Goal: Information Seeking & Learning: Learn about a topic

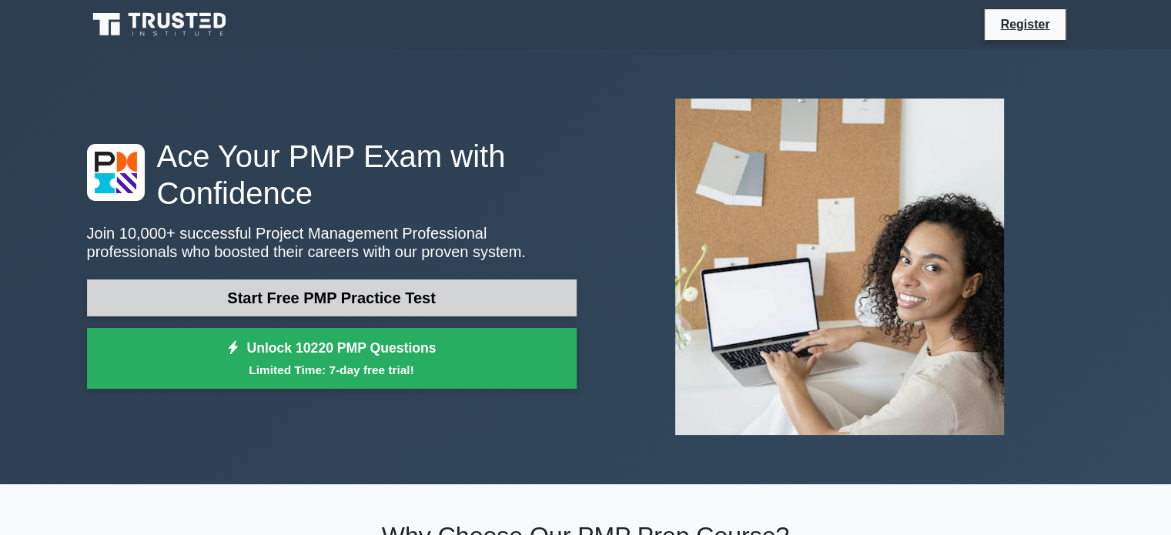
click at [449, 290] on link "Start Free PMP Practice Test" at bounding box center [332, 297] width 490 height 37
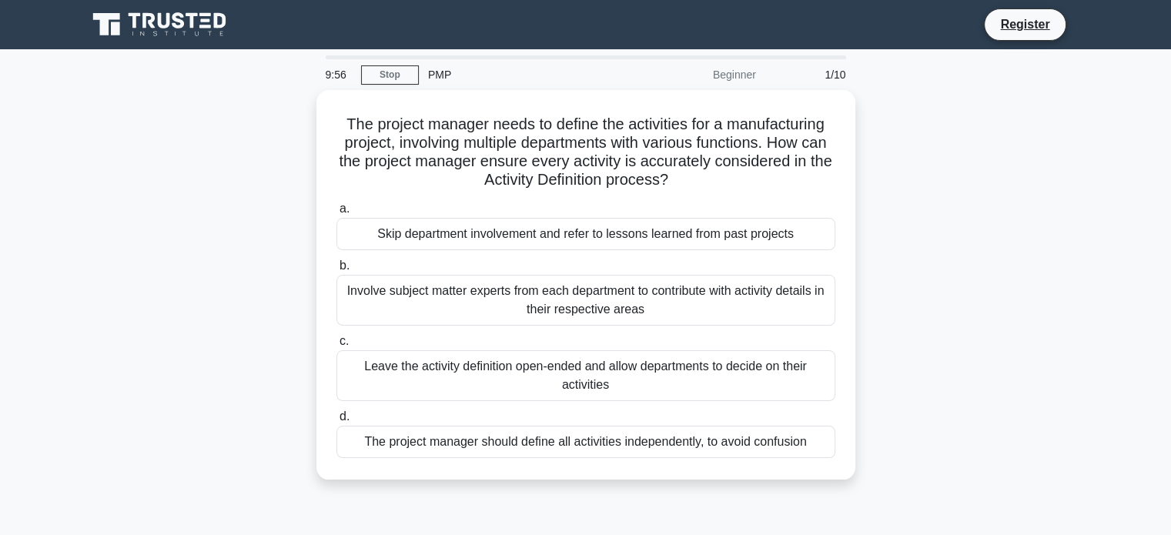
click at [437, 75] on div "PMP" at bounding box center [525, 74] width 212 height 31
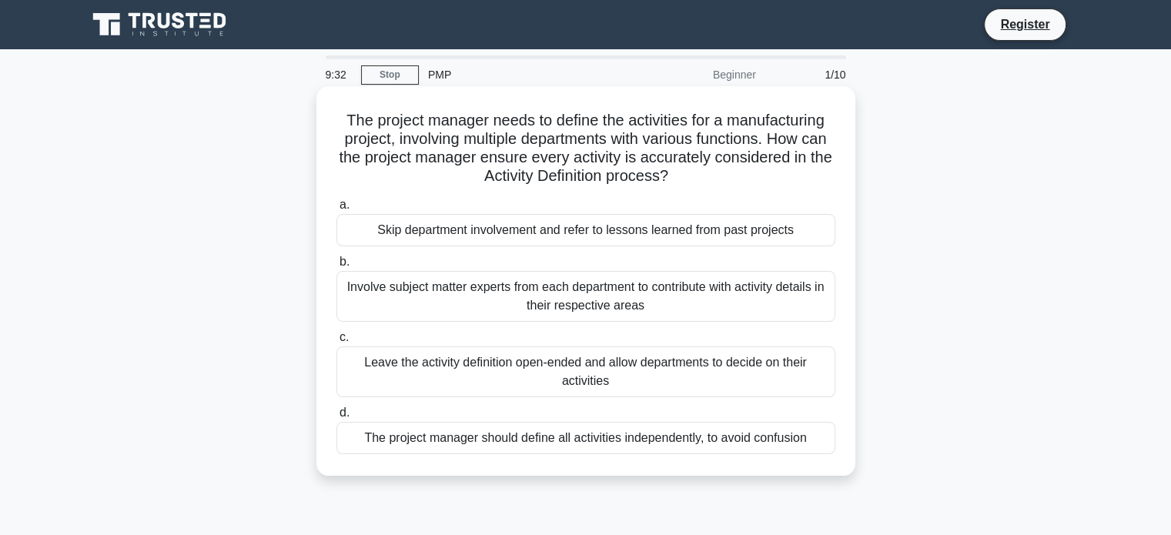
click at [411, 296] on div "Involve subject matter experts from each department to contribute with activity…" at bounding box center [585, 296] width 499 height 51
click at [336, 267] on input "b. Involve subject matter experts from each department to contribute with activ…" at bounding box center [336, 262] width 0 height 10
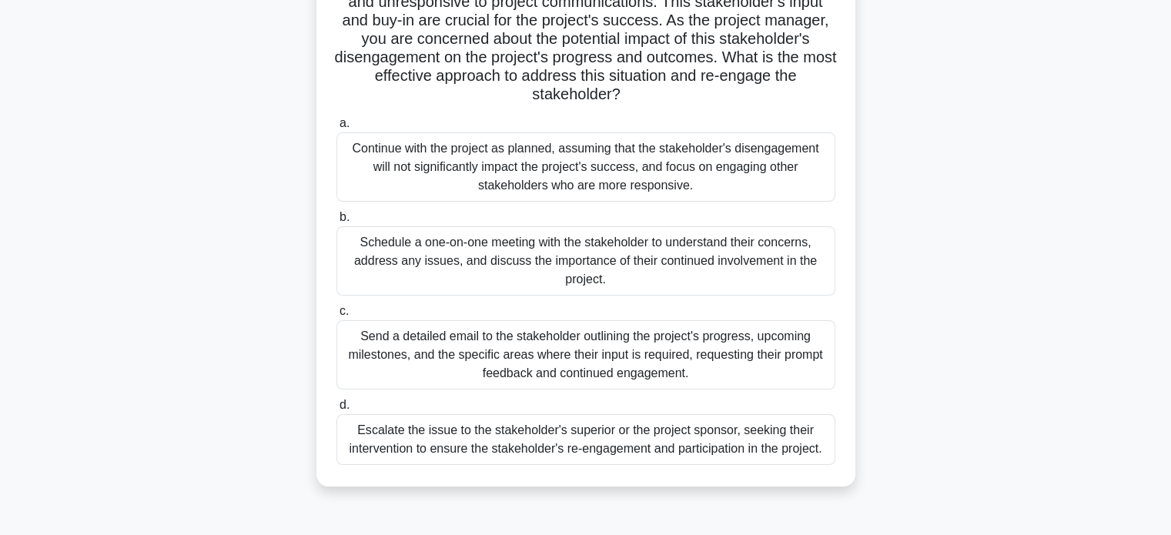
scroll to position [169, 0]
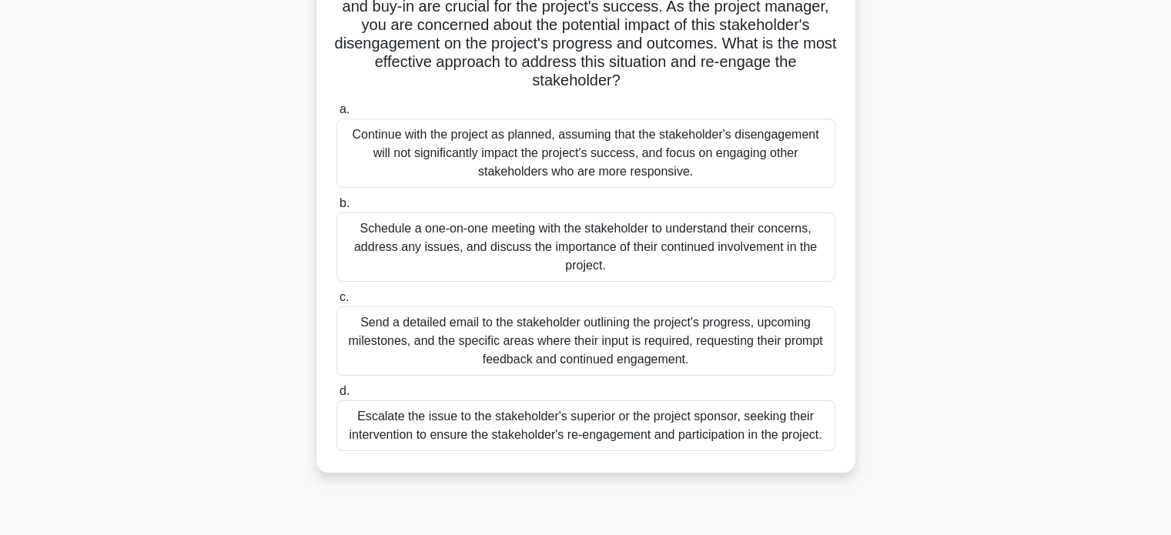
click at [616, 246] on div "Schedule a one-on-one meeting with the stakeholder to understand their concerns…" at bounding box center [585, 246] width 499 height 69
click at [336, 209] on input "b. Schedule a one-on-one meeting with the stakeholder to understand their conce…" at bounding box center [336, 204] width 0 height 10
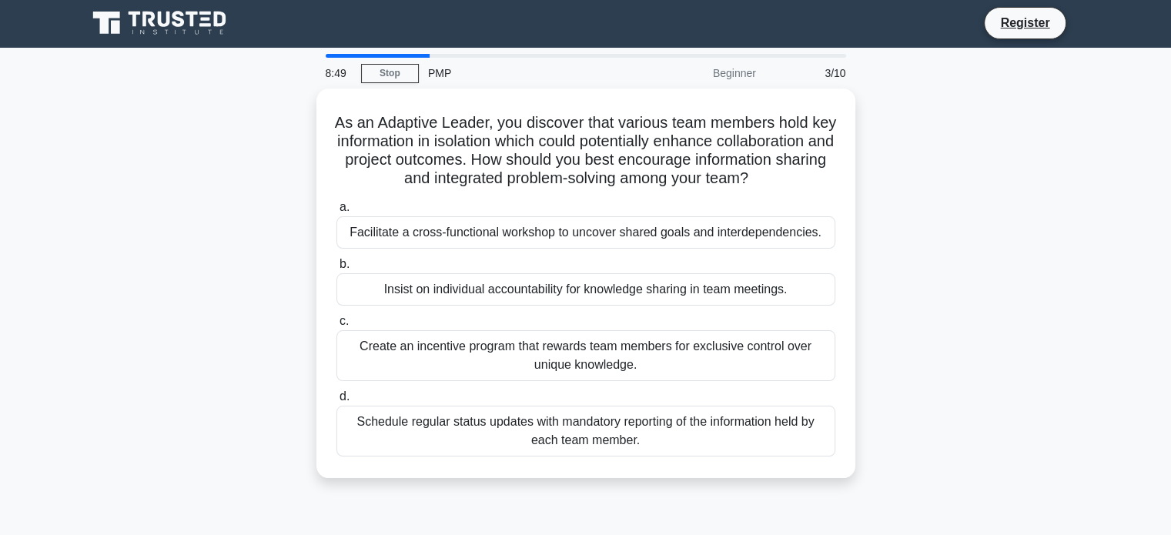
scroll to position [0, 0]
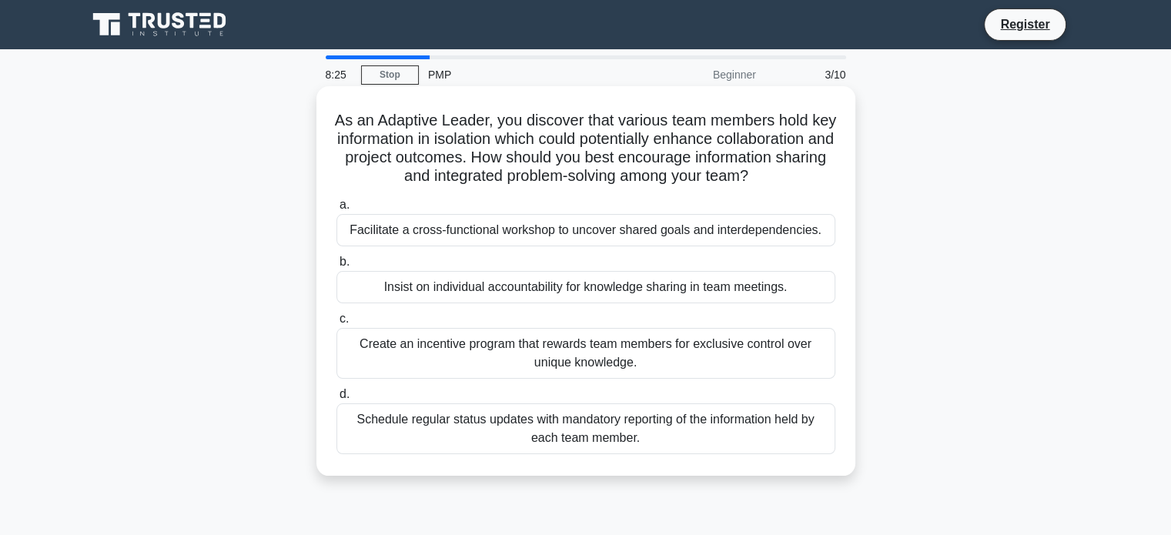
click at [555, 246] on div "Facilitate a cross-functional workshop to uncover shared goals and interdepende…" at bounding box center [585, 230] width 499 height 32
click at [336, 210] on input "a. Facilitate a cross-functional workshop to uncover shared goals and interdepe…" at bounding box center [336, 205] width 0 height 10
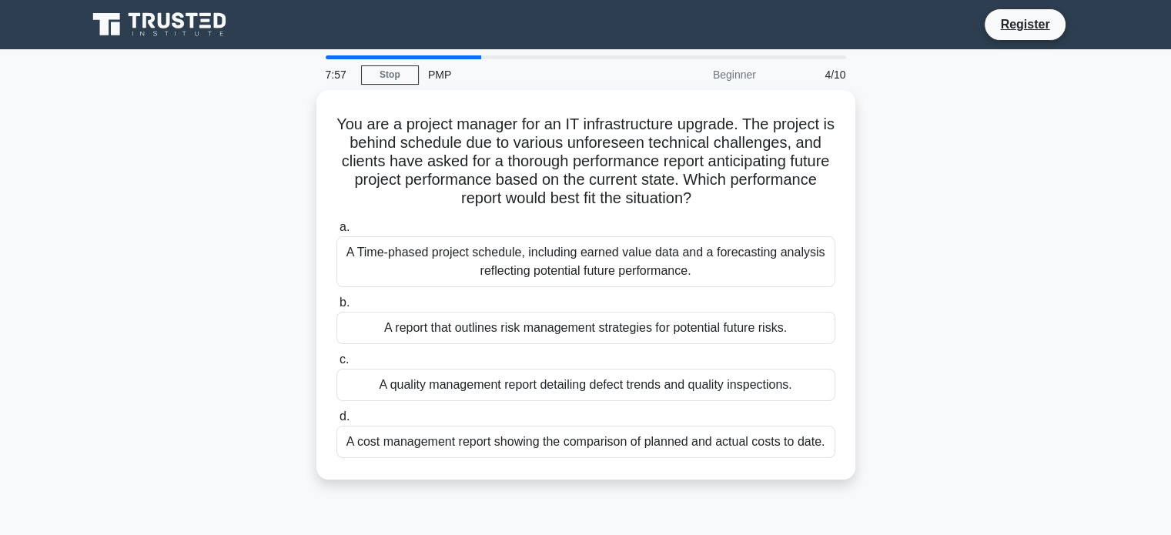
click at [555, 248] on div "A Time-phased project schedule, including earned value data and a forecasting a…" at bounding box center [585, 261] width 499 height 51
click at [336, 232] on input "a. A Time-phased project schedule, including earned value data and a forecastin…" at bounding box center [336, 227] width 0 height 10
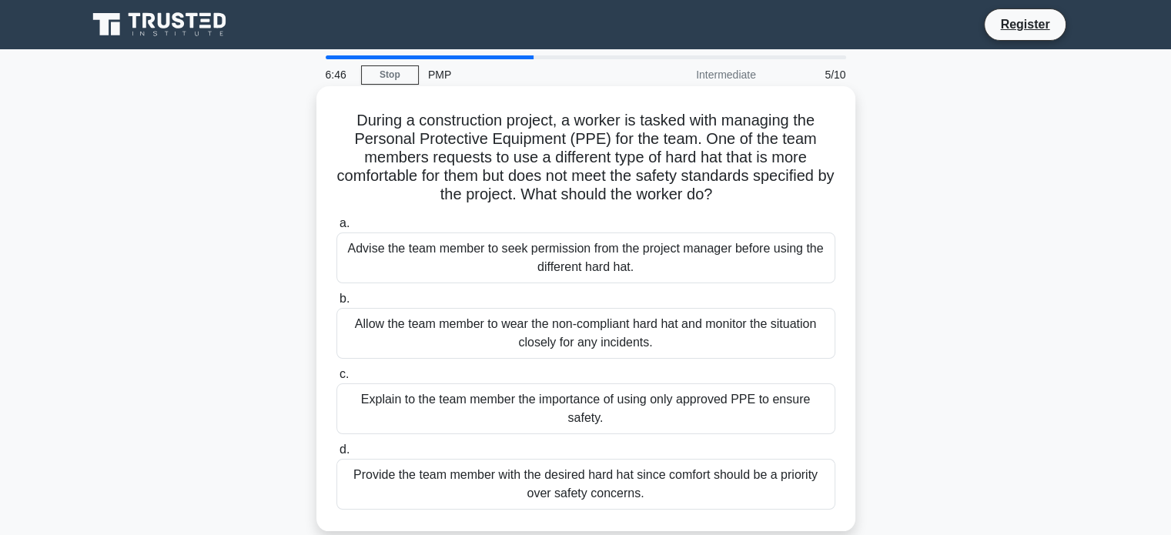
click at [744, 394] on div "Explain to the team member the importance of using only approved PPE to ensure …" at bounding box center [585, 408] width 499 height 51
click at [336, 380] on input "c. Explain to the team member the importance of using only approved PPE to ensu…" at bounding box center [336, 375] width 0 height 10
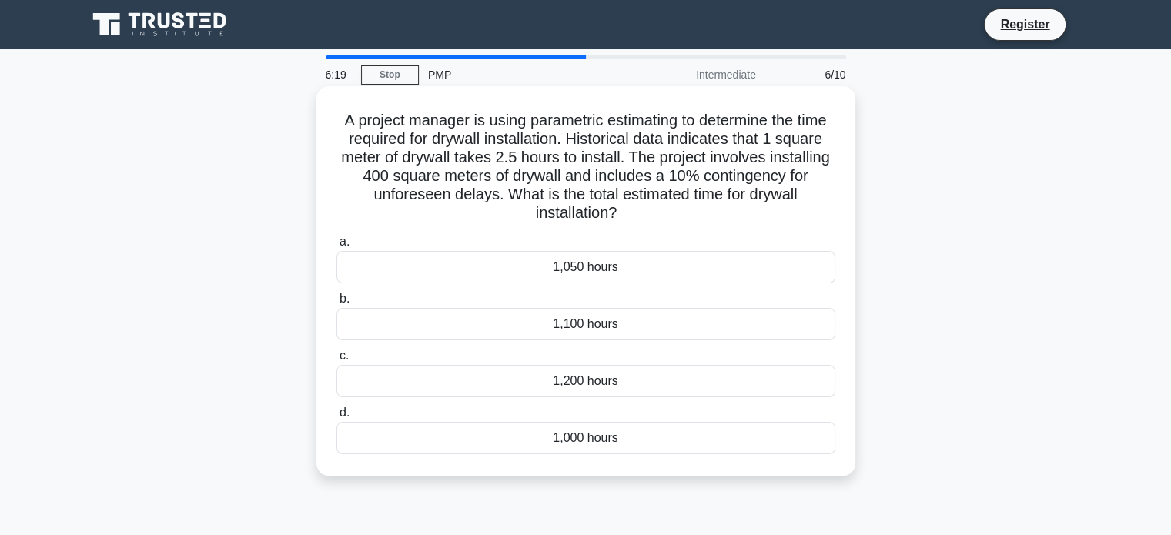
click at [379, 336] on div "1,100 hours" at bounding box center [585, 324] width 499 height 32
click at [336, 304] on input "b. 1,100 hours" at bounding box center [336, 299] width 0 height 10
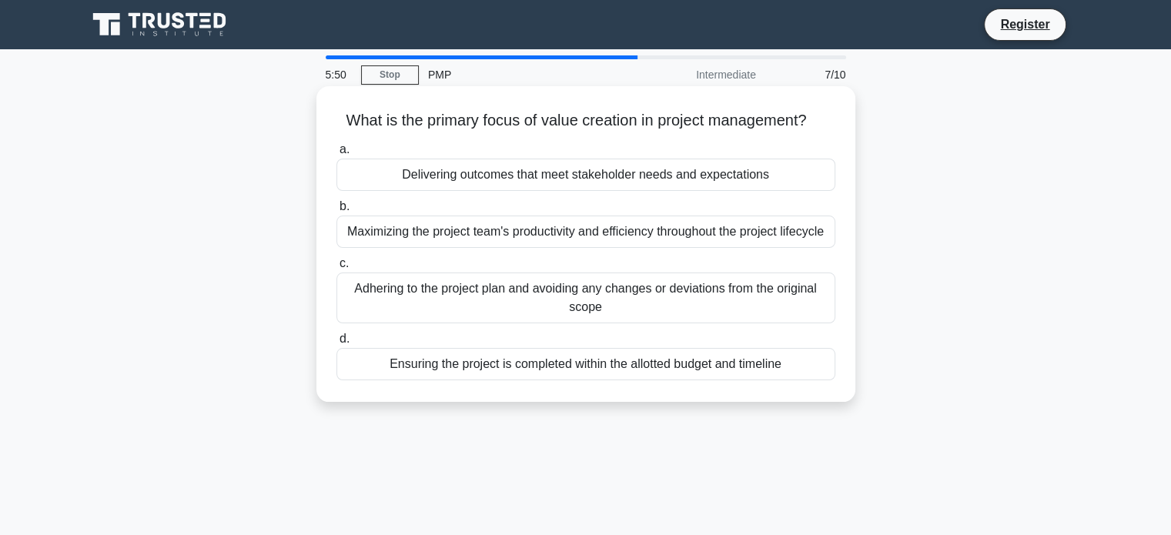
click at [440, 182] on div "Delivering outcomes that meet stakeholder needs and expectations" at bounding box center [585, 175] width 499 height 32
click at [336, 155] on input "a. Delivering outcomes that meet stakeholder needs and expectations" at bounding box center [336, 150] width 0 height 10
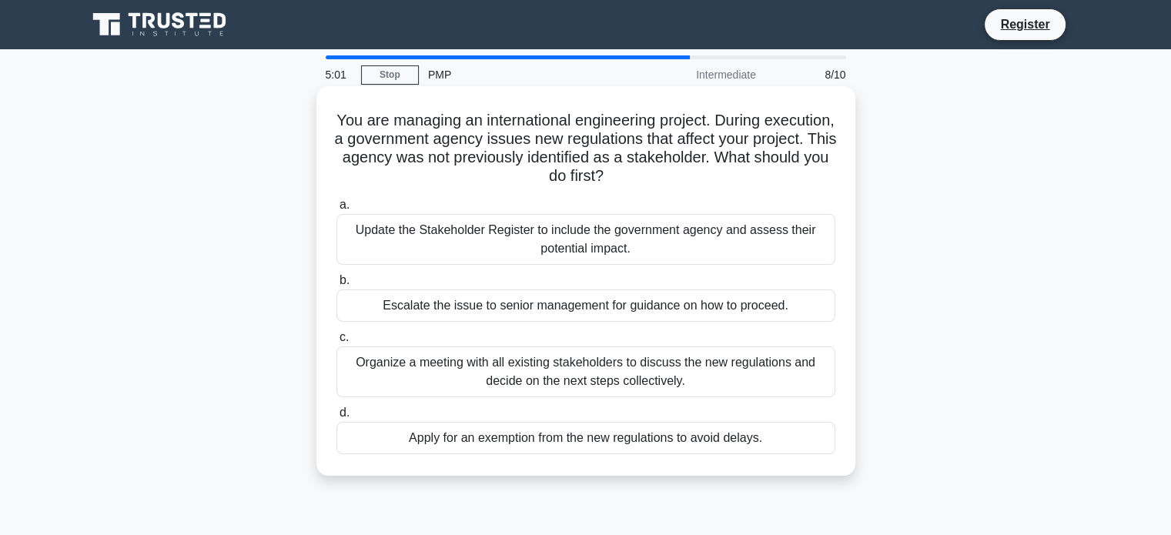
click at [426, 242] on div "Update the Stakeholder Register to include the government agency and assess the…" at bounding box center [585, 239] width 499 height 51
click at [336, 210] on input "a. Update the Stakeholder Register to include the government agency and assess …" at bounding box center [336, 205] width 0 height 10
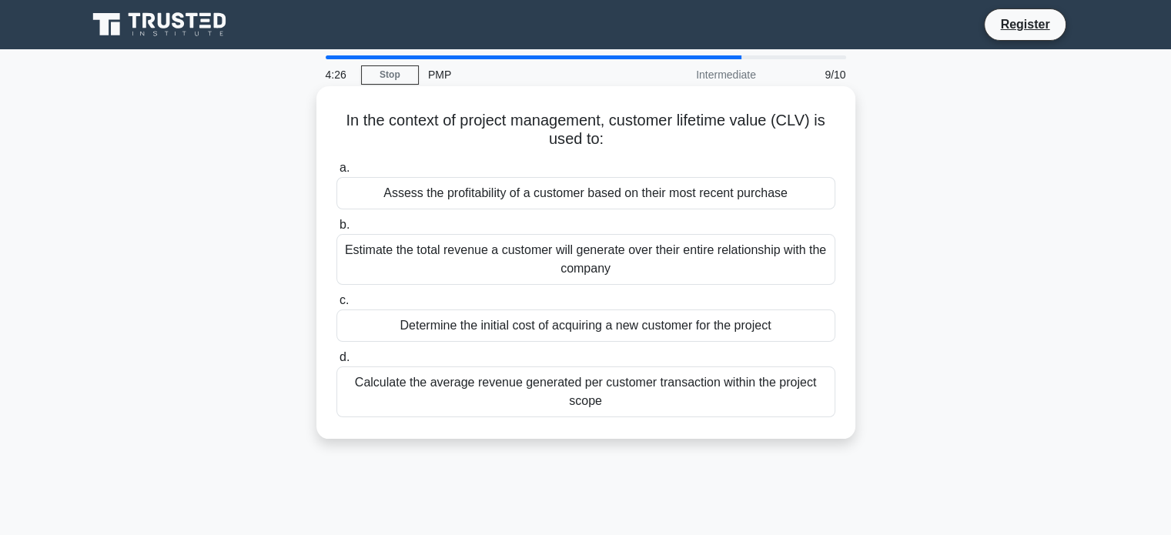
click at [450, 258] on div "Estimate the total revenue a customer will generate over their entire relations…" at bounding box center [585, 259] width 499 height 51
click at [336, 230] on input "b. Estimate the total revenue a customer will generate over their entire relati…" at bounding box center [336, 225] width 0 height 10
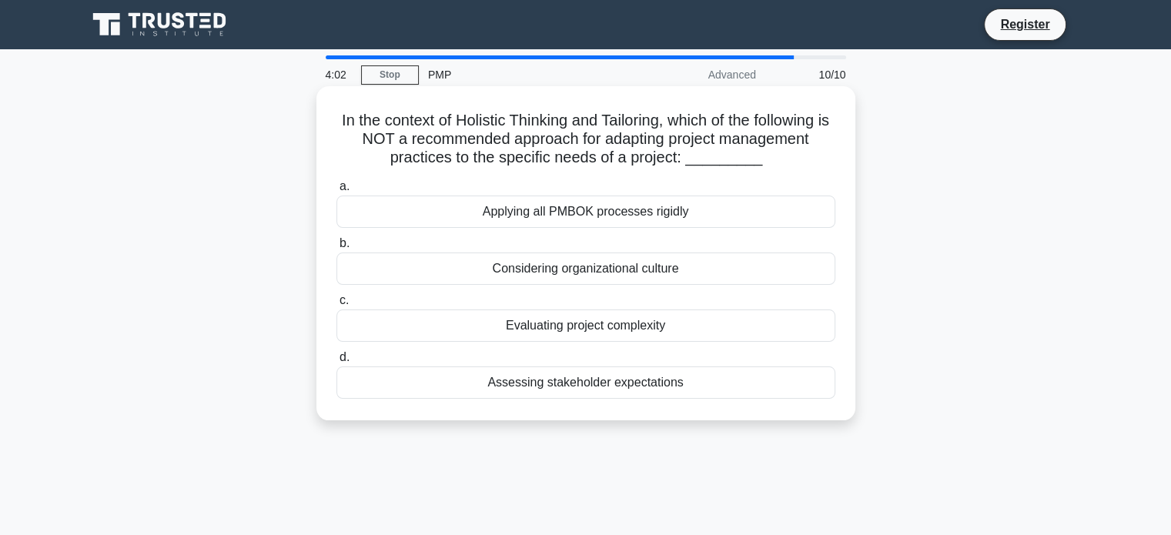
click at [449, 213] on div "Applying all PMBOK processes rigidly" at bounding box center [585, 212] width 499 height 32
click at [336, 192] on input "a. Applying all PMBOK processes rigidly" at bounding box center [336, 187] width 0 height 10
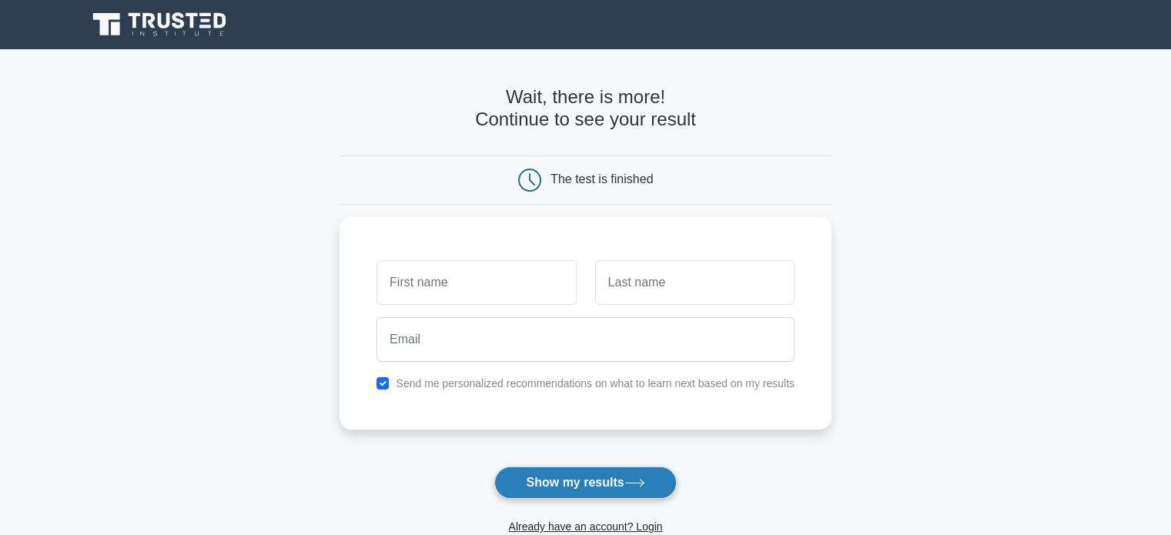
click at [521, 491] on button "Show my results" at bounding box center [585, 482] width 182 height 32
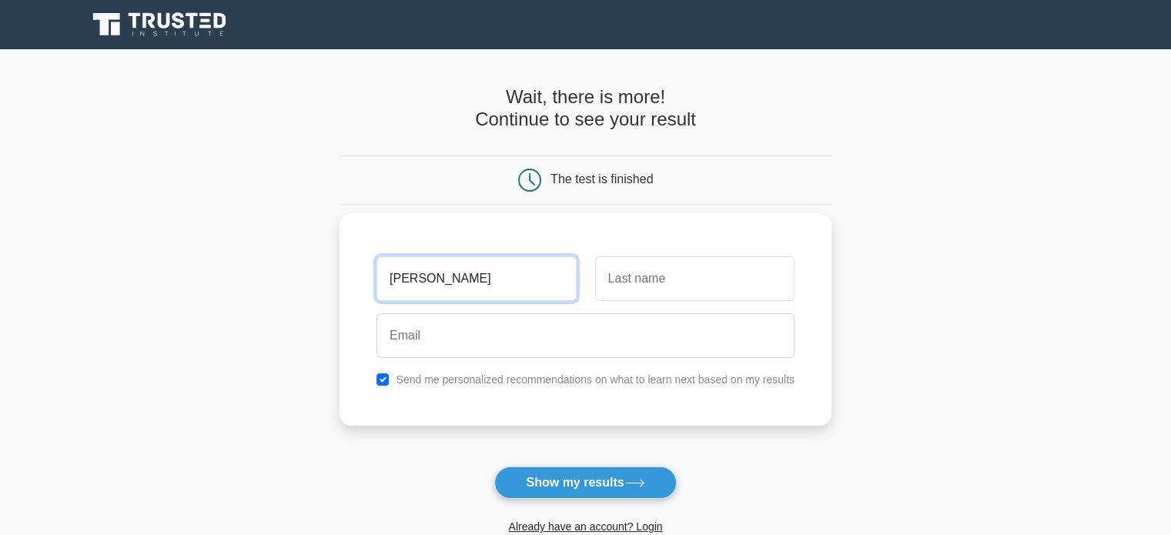
type input "[PERSON_NAME]"
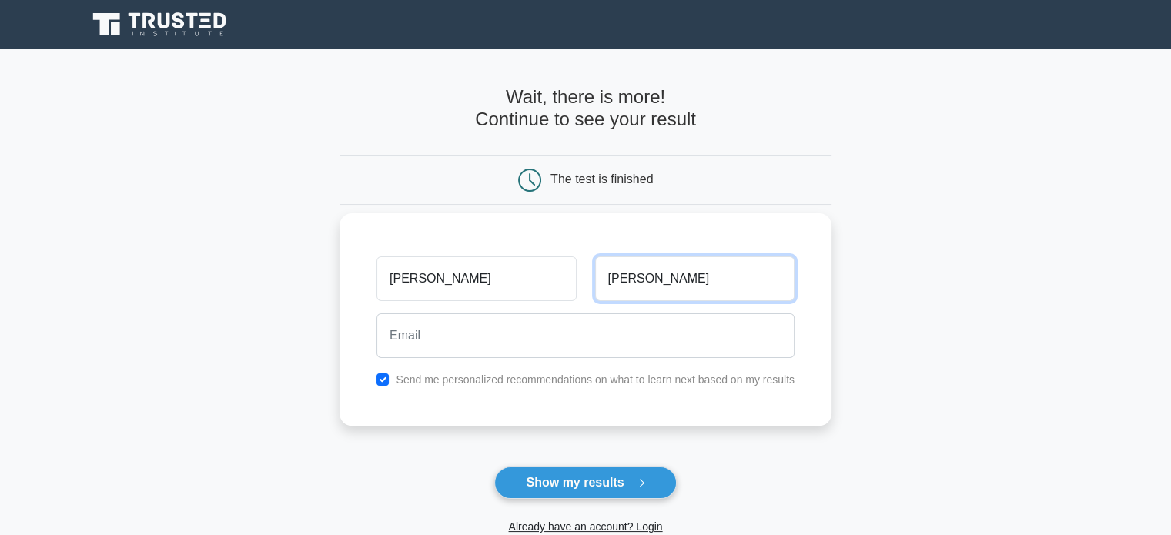
type input "[PERSON_NAME]"
click at [382, 373] on input "checkbox" at bounding box center [382, 379] width 12 height 12
checkbox input "false"
drag, startPoint x: 399, startPoint y: 359, endPoint x: 400, endPoint y: 345, distance: 14.7
click at [400, 345] on div at bounding box center [585, 335] width 436 height 57
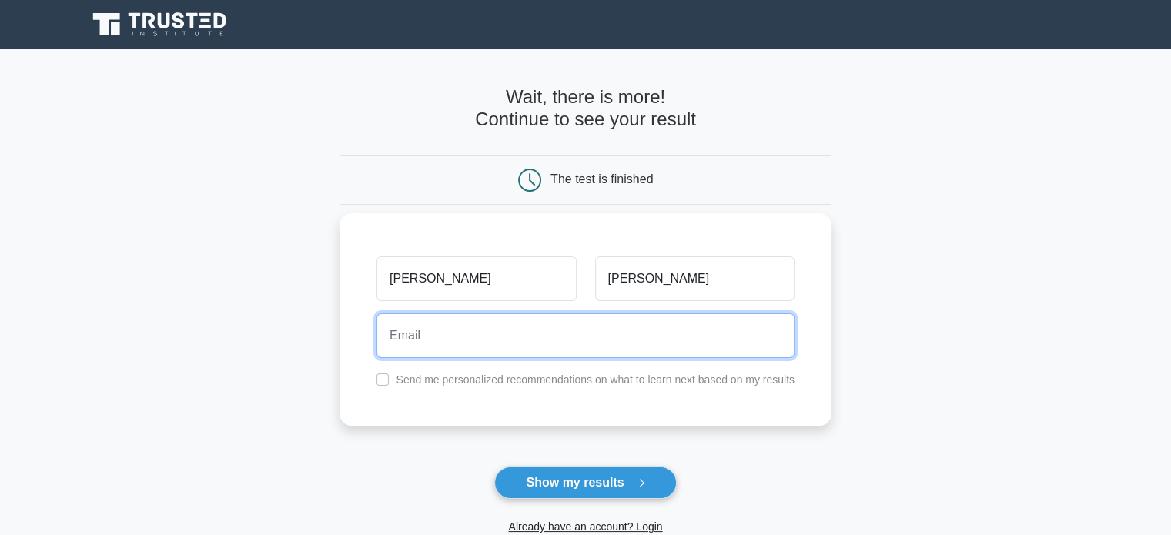
click at [400, 345] on input "email" at bounding box center [585, 335] width 418 height 45
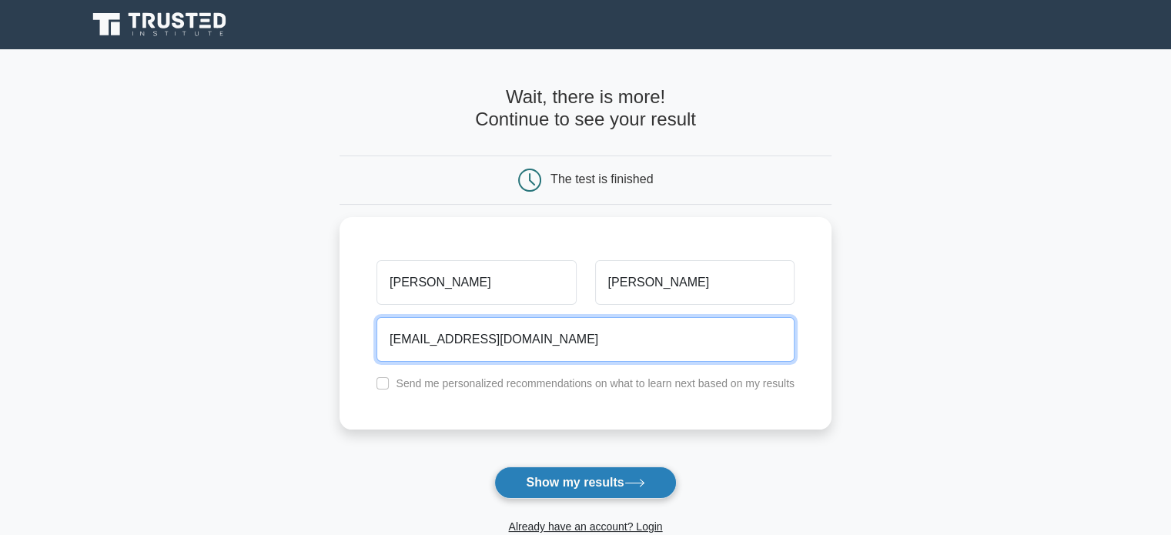
type input "[EMAIL_ADDRESS][DOMAIN_NAME]"
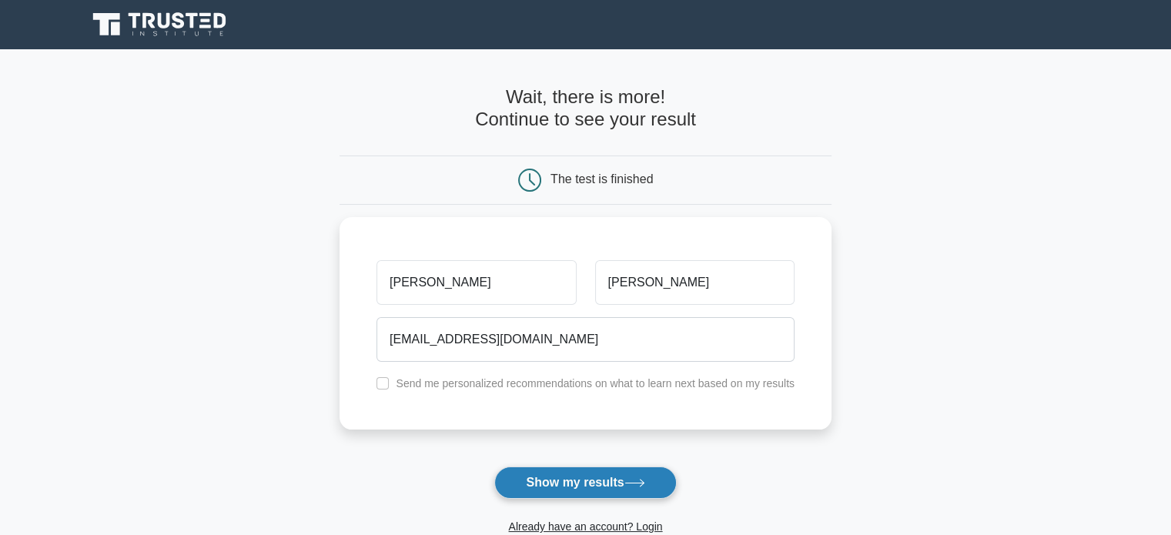
click at [514, 477] on button "Show my results" at bounding box center [585, 482] width 182 height 32
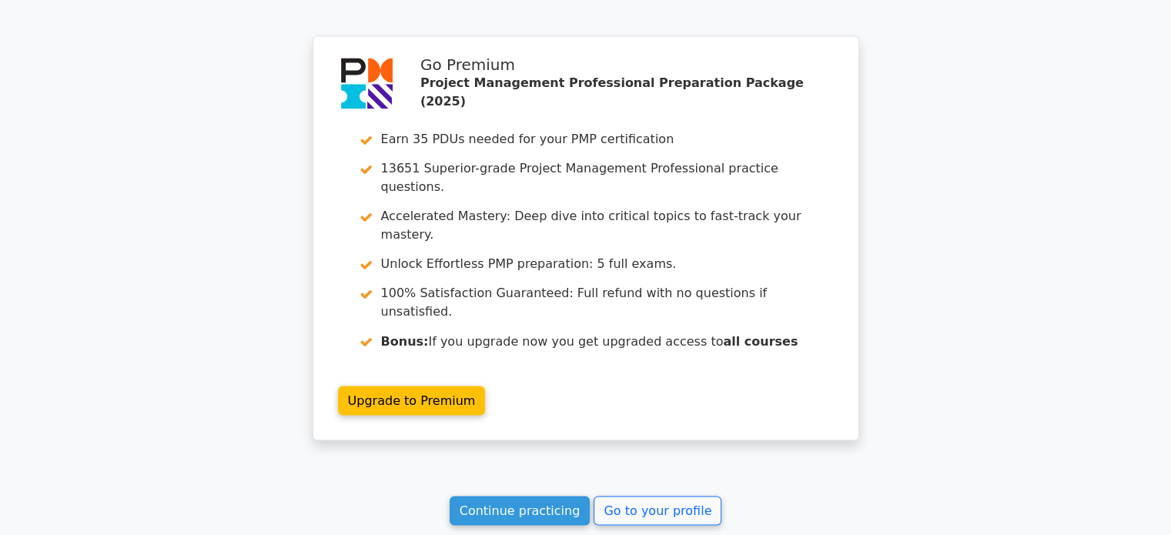
scroll to position [2644, 0]
